Goal: Task Accomplishment & Management: Manage account settings

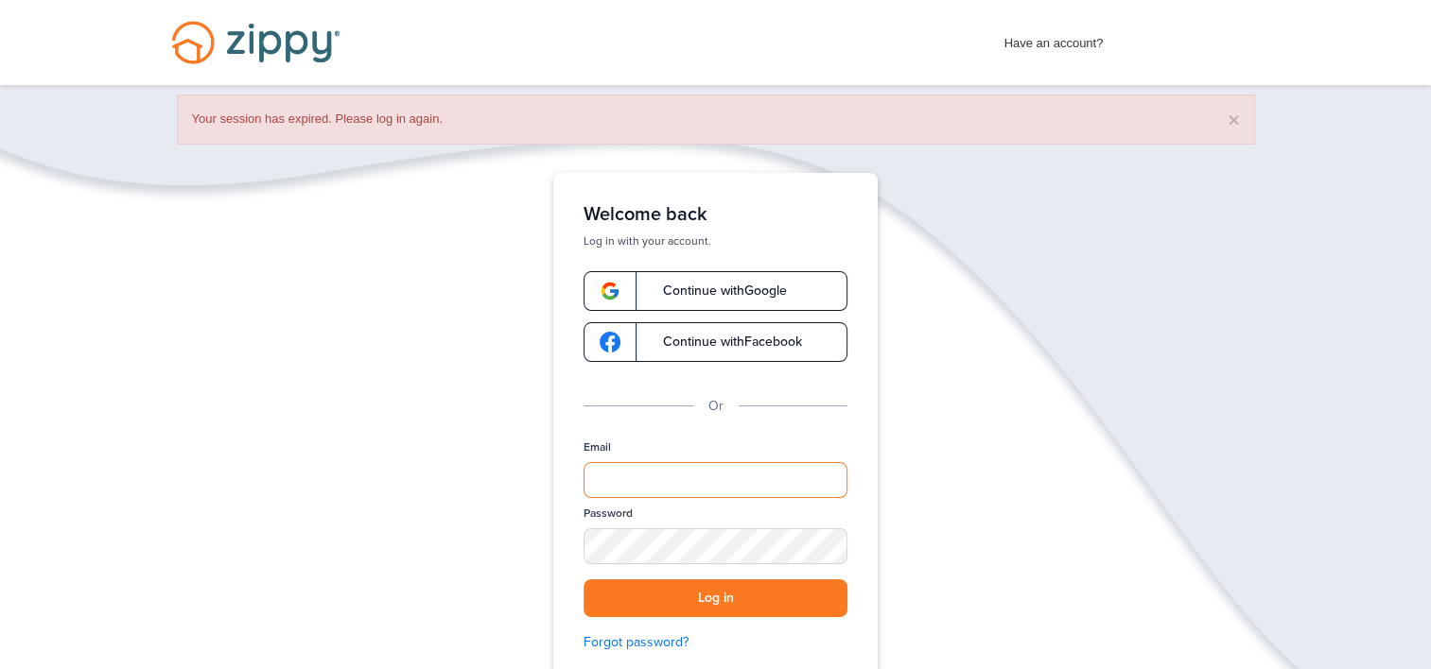
type input "**********"
click at [764, 598] on button "Log in" at bounding box center [715, 599] width 264 height 39
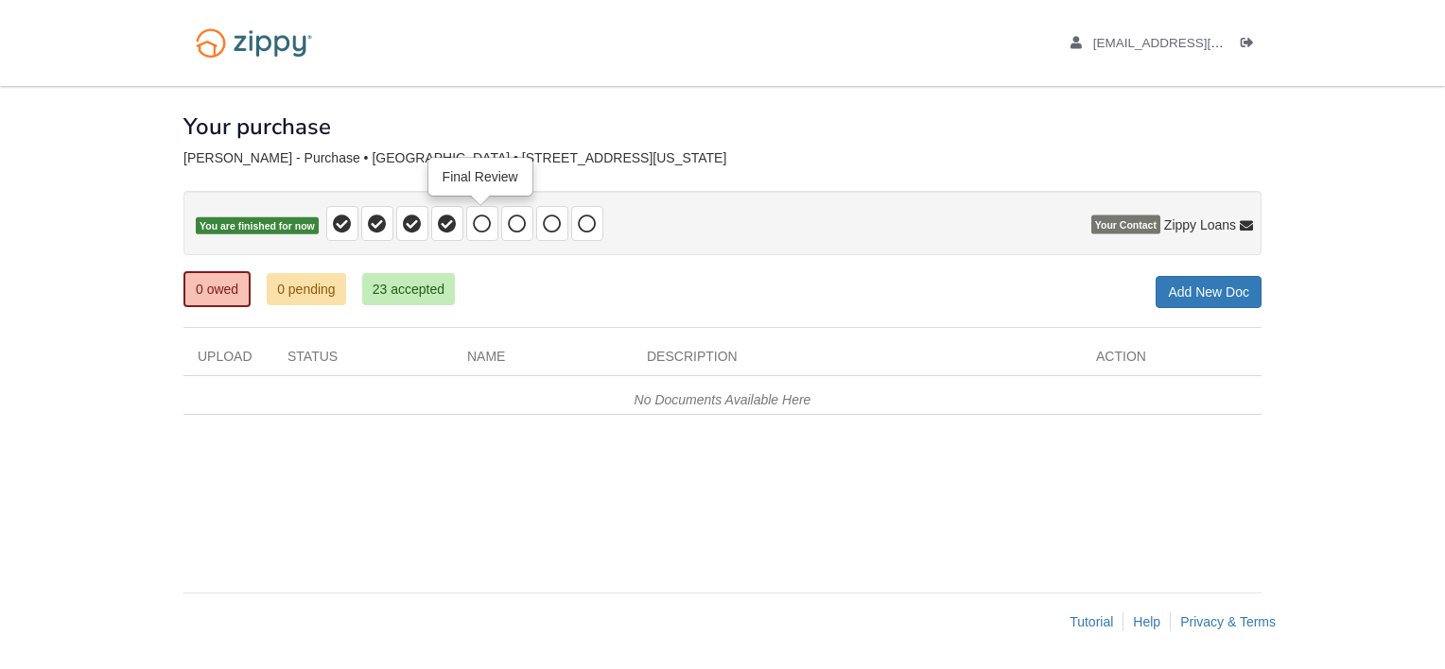
click at [475, 218] on icon at bounding box center [482, 224] width 19 height 19
click at [485, 232] on icon at bounding box center [482, 224] width 19 height 19
